Goal: Task Accomplishment & Management: Manage account settings

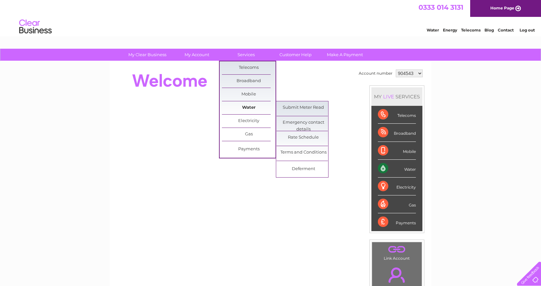
click at [243, 105] on link "Water" at bounding box center [249, 107] width 54 height 13
click at [244, 104] on link "Water" at bounding box center [249, 107] width 54 height 13
click at [297, 107] on link "Submit Meter Read" at bounding box center [303, 107] width 54 height 13
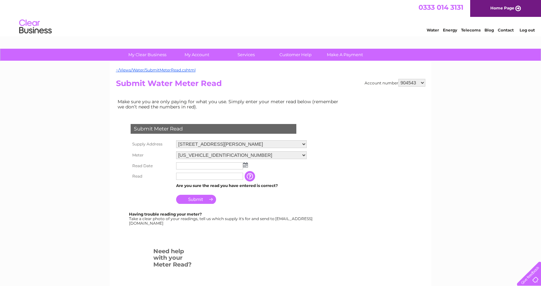
click at [244, 164] on img at bounding box center [245, 164] width 5 height 5
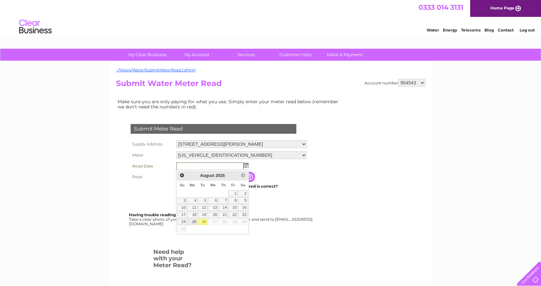
click at [195, 221] on link "25" at bounding box center [192, 222] width 10 height 6
type input "2025/08/25"
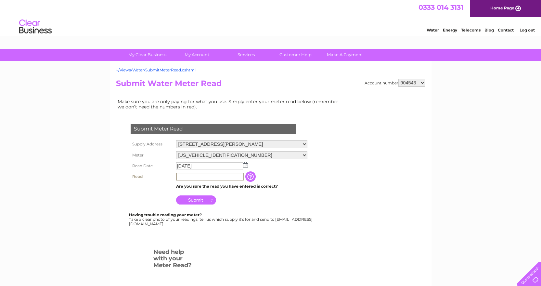
click at [185, 176] on input "text" at bounding box center [210, 177] width 68 height 8
type input "467"
click at [197, 197] on input "Submit" at bounding box center [196, 200] width 40 height 9
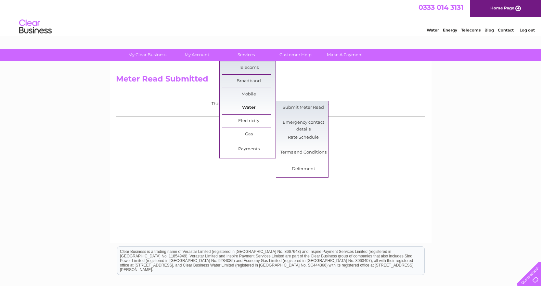
click at [250, 107] on link "Water" at bounding box center [249, 107] width 54 height 13
click at [294, 107] on link "Submit Meter Read" at bounding box center [303, 107] width 54 height 13
click at [291, 105] on link "Submit Meter Read" at bounding box center [303, 107] width 54 height 13
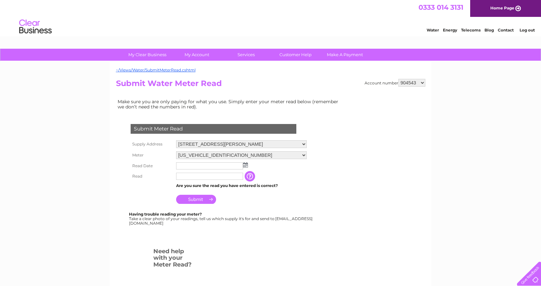
click at [422, 82] on select "904543 940185 959371 959376 959380 959387 959391 1090834" at bounding box center [411, 83] width 27 height 8
select select "940185"
click at [398, 79] on select "904543 940185 959371 959376 959380 959387 959391 1090834" at bounding box center [411, 83] width 27 height 8
click at [245, 165] on img at bounding box center [245, 164] width 5 height 5
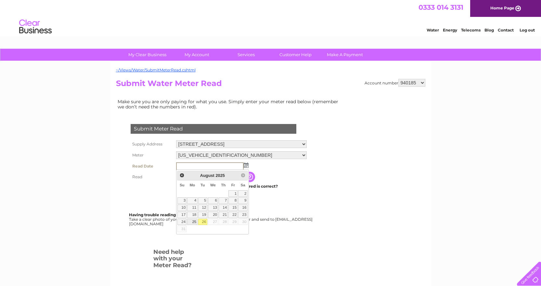
click at [193, 221] on link "25" at bounding box center [192, 222] width 10 height 6
type input "2025/08/25"
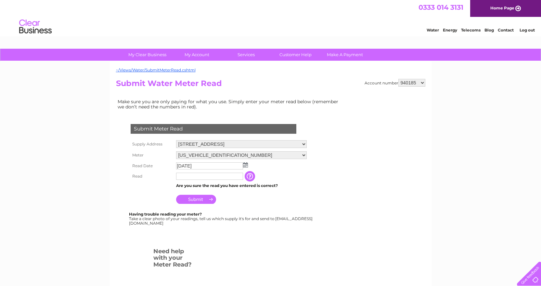
click at [184, 175] on input "text" at bounding box center [209, 176] width 67 height 7
type input "4880"
click at [205, 198] on input "Submit" at bounding box center [196, 199] width 40 height 9
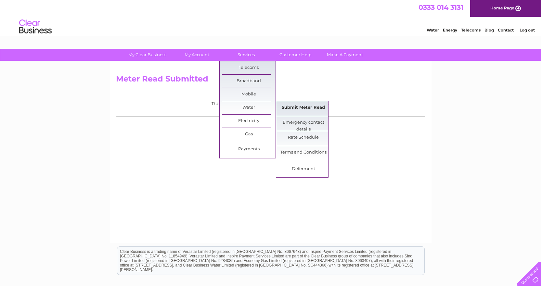
click at [283, 107] on link "Submit Meter Read" at bounding box center [303, 107] width 54 height 13
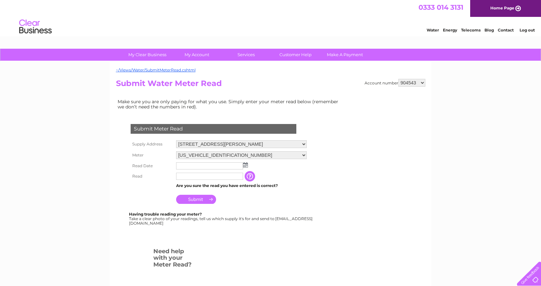
click at [421, 82] on select "904543 940185 959371 959376 959380 959387 959391 1090834" at bounding box center [411, 83] width 27 height 8
select select "959371"
click at [398, 79] on select "904543 940185 959371 959376 959380 959387 959391 1090834" at bounding box center [411, 83] width 27 height 8
click at [247, 166] on img at bounding box center [245, 164] width 5 height 5
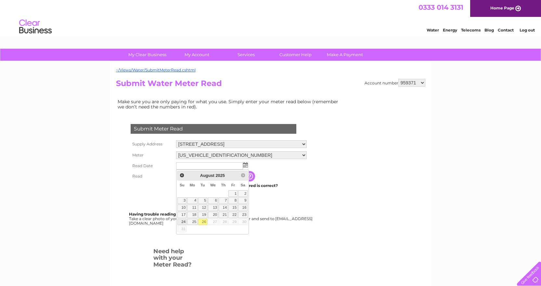
click at [183, 222] on link "24" at bounding box center [181, 222] width 9 height 6
type input "2025/08/24"
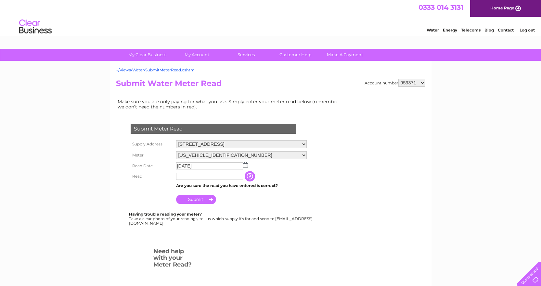
click at [188, 180] on input "text" at bounding box center [209, 176] width 67 height 7
type input "376"
click at [206, 199] on input "Submit" at bounding box center [196, 200] width 40 height 9
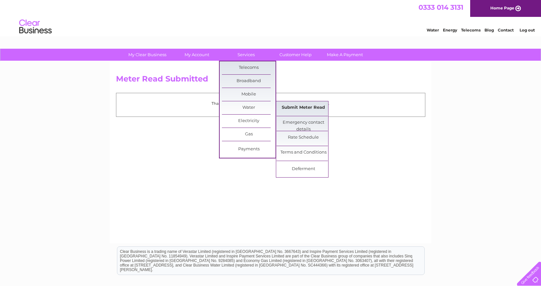
click at [289, 107] on link "Submit Meter Read" at bounding box center [303, 107] width 54 height 13
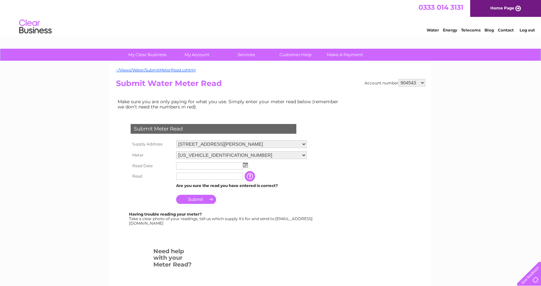
click at [423, 83] on select "904543 940185 959371 959376 959380 959387 959391 1090834" at bounding box center [411, 83] width 27 height 8
select select "959376"
click at [398, 79] on select "904543 940185 959371 959376 959380 959387 959391 1090834" at bounding box center [411, 83] width 27 height 8
click at [423, 82] on select "904543 940185 959371 959376 959380 959387 959391 1090834" at bounding box center [411, 83] width 27 height 8
select select "959380"
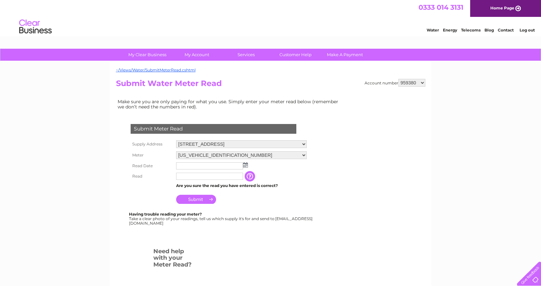
click at [398, 79] on select "904543 940185 959371 959376 959380 959387 959391 1090834" at bounding box center [411, 83] width 27 height 8
click at [243, 165] on img at bounding box center [245, 164] width 5 height 5
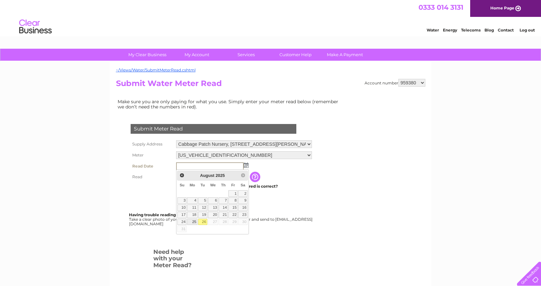
click at [195, 221] on link "25" at bounding box center [192, 222] width 10 height 6
type input "2025/08/25"
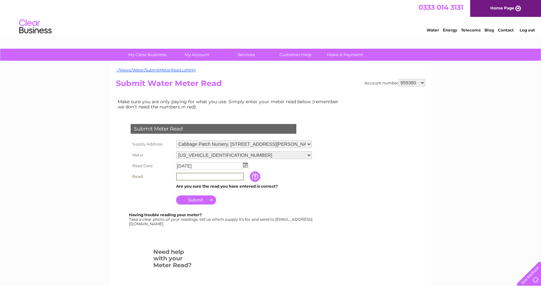
click at [189, 179] on input "text" at bounding box center [210, 177] width 68 height 8
type input "5154"
click at [196, 199] on input "Submit" at bounding box center [196, 200] width 40 height 9
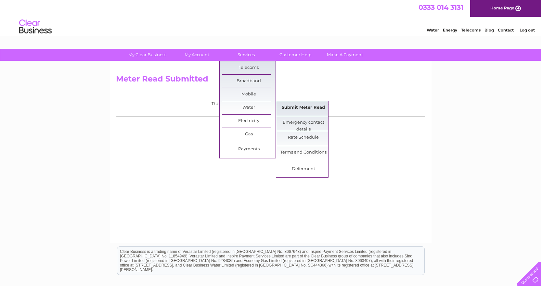
click at [303, 109] on link "Submit Meter Read" at bounding box center [303, 107] width 54 height 13
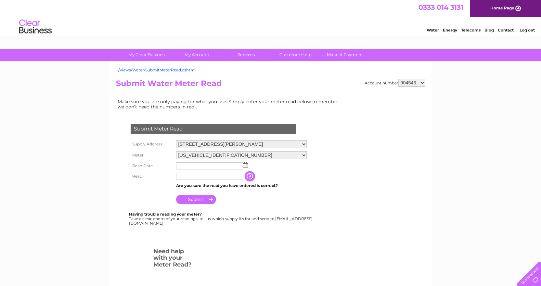
click at [421, 84] on select "904543 940185 959371 959376 959380 959387 959391 1090834" at bounding box center [411, 83] width 27 height 8
select select "959387"
click at [398, 79] on select "904543 940185 959371 959376 959380 959387 959391 1090834" at bounding box center [411, 83] width 27 height 8
click at [422, 82] on select "904543 940185 959371 959376 959380 959387 959391 1090834" at bounding box center [411, 83] width 27 height 8
select select "959391"
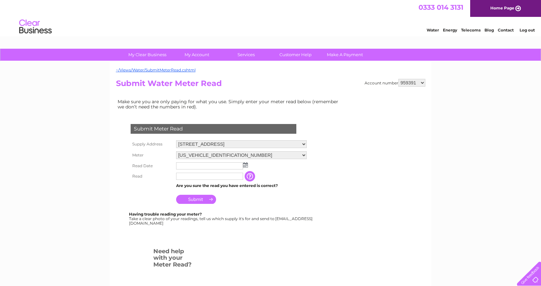
click at [398, 79] on select "904543 940185 959371 959376 959380 959387 959391 1090834" at bounding box center [411, 83] width 27 height 8
click at [247, 164] on img at bounding box center [245, 164] width 5 height 5
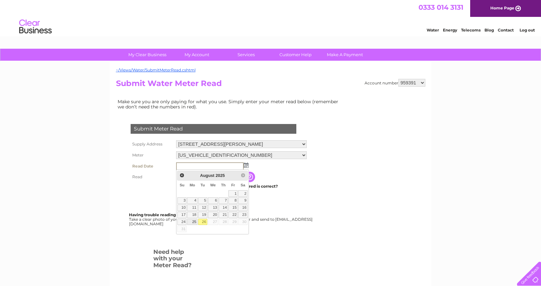
click at [194, 221] on link "25" at bounding box center [192, 222] width 10 height 6
type input "2025/08/25"
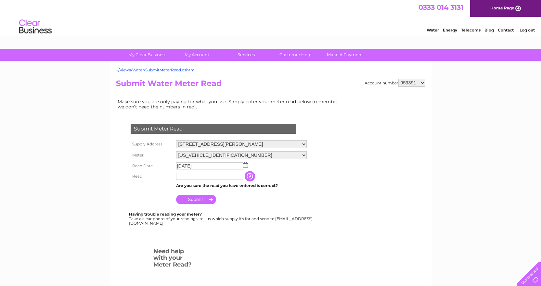
click at [182, 178] on input "text" at bounding box center [209, 176] width 67 height 7
type input "3247"
click at [202, 198] on input "Submit" at bounding box center [196, 199] width 40 height 9
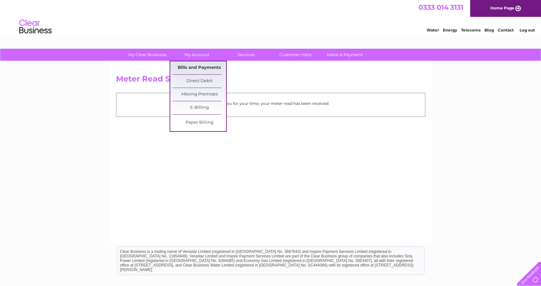
click at [197, 66] on link "Bills and Payments" at bounding box center [199, 67] width 54 height 13
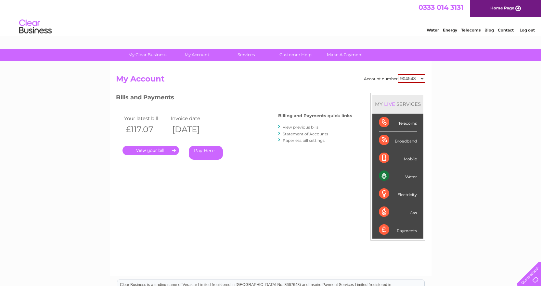
click at [421, 77] on select "904543 940185 959371 959376 959380 959387 959391 1090834" at bounding box center [412, 78] width 28 height 8
select select "959391"
click at [398, 74] on select "904543 940185 959371 959376 959380 959387 959391 1090834" at bounding box center [412, 78] width 28 height 8
click at [145, 150] on link "." at bounding box center [150, 150] width 57 height 9
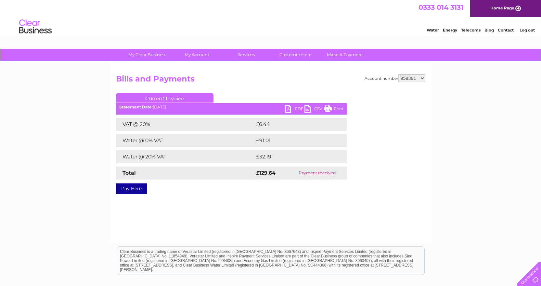
click at [422, 79] on select "904543 940185 959371 959376 959380 959387 959391 1090834" at bounding box center [411, 78] width 27 height 8
select select "959387"
click at [398, 74] on select "904543 940185 959371 959376 959380 959387 959391 1090834" at bounding box center [411, 78] width 27 height 8
click at [421, 78] on select "904543 940185 959371 959376 959380 959387 959391 1090834" at bounding box center [411, 78] width 27 height 8
click at [297, 107] on link "PDF" at bounding box center [294, 109] width 19 height 9
